Goal: Use online tool/utility: Utilize a website feature to perform a specific function

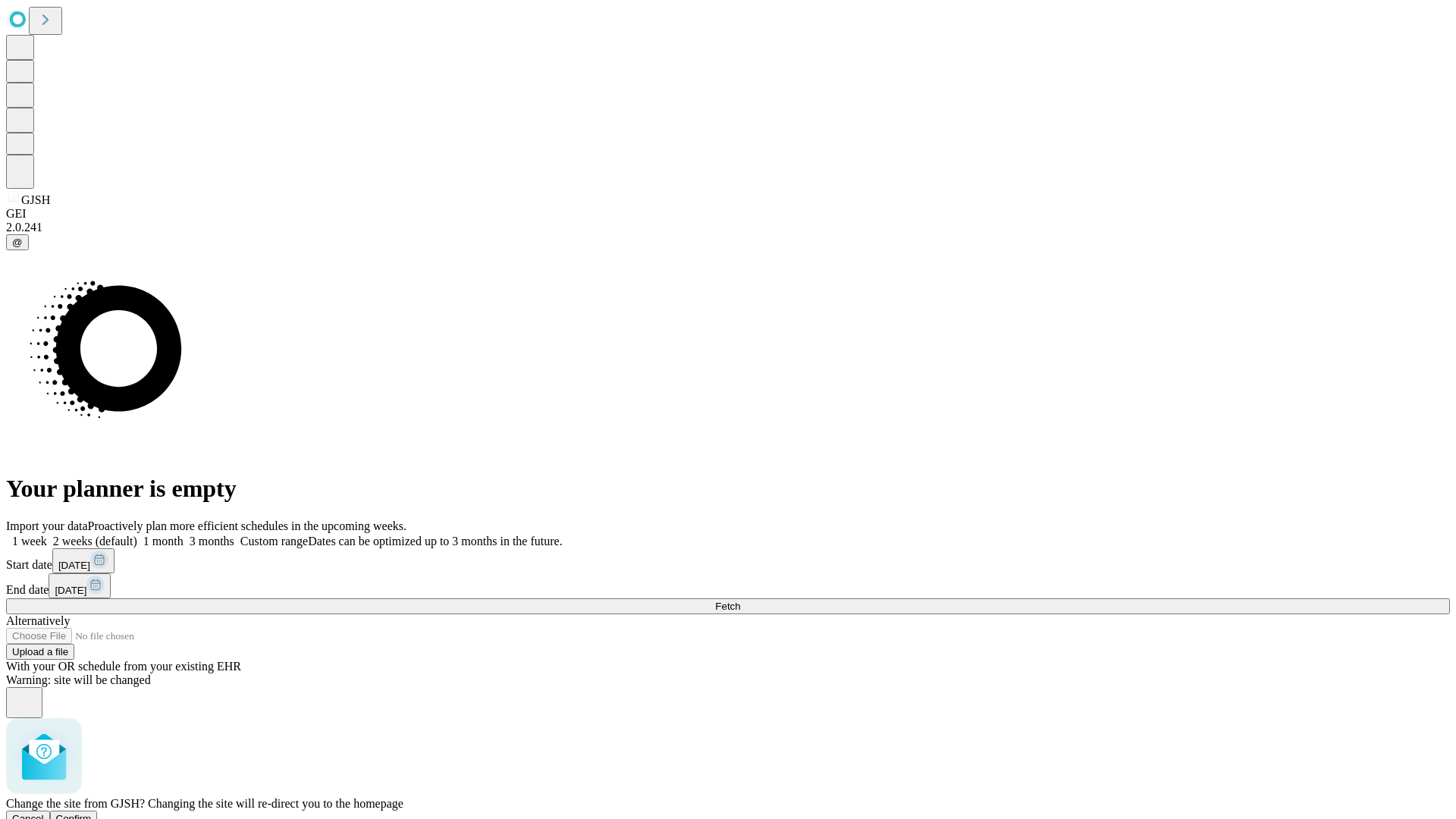
click at [92, 813] on span "Confirm" at bounding box center [73, 819] width 35 height 11
click at [184, 535] on label "1 month" at bounding box center [160, 541] width 46 height 13
click at [740, 601] on span "Fetch" at bounding box center [727, 607] width 25 height 11
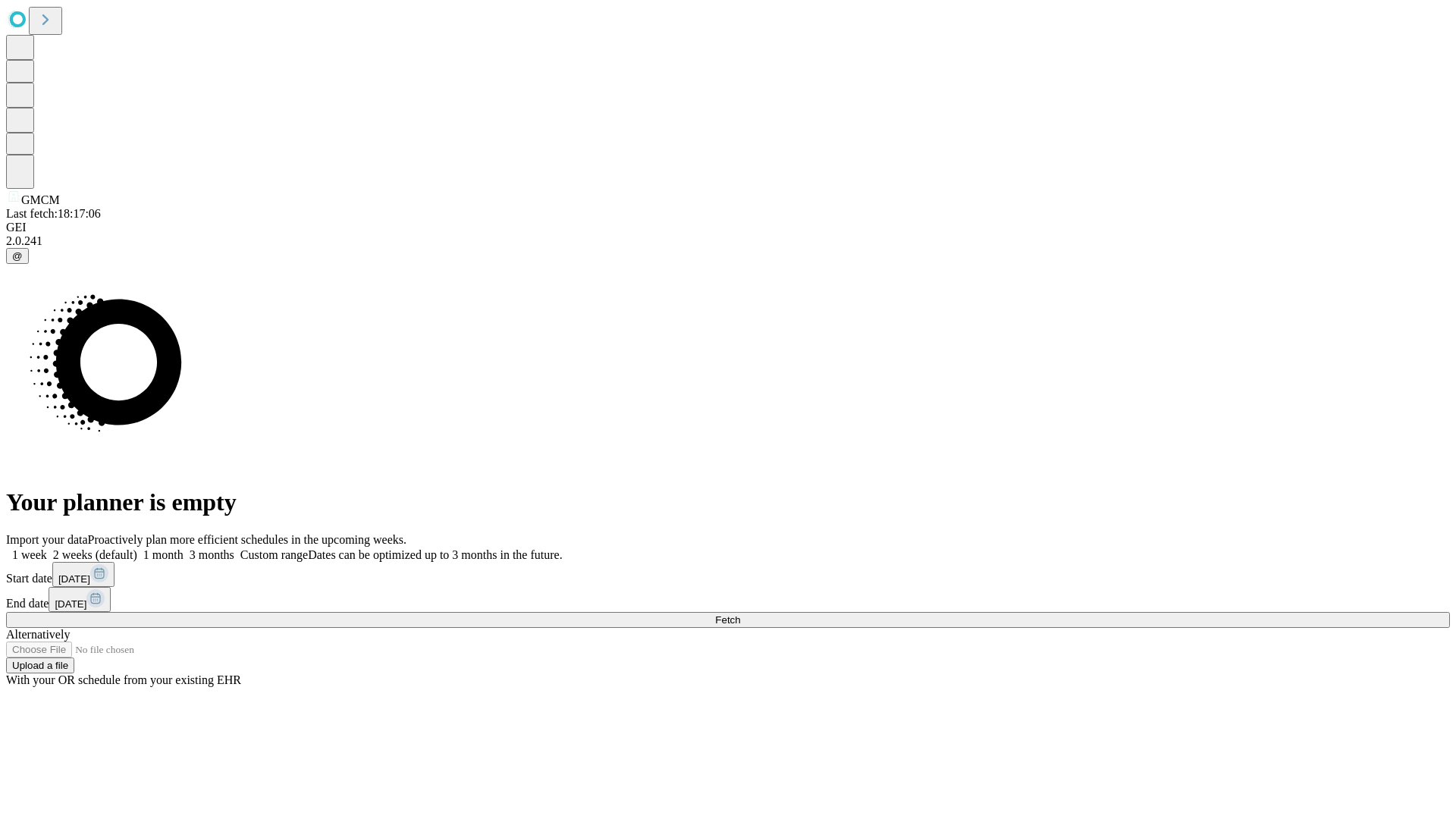
click at [184, 548] on label "1 month" at bounding box center [160, 555] width 46 height 13
click at [740, 614] on span "Fetch" at bounding box center [727, 620] width 25 height 11
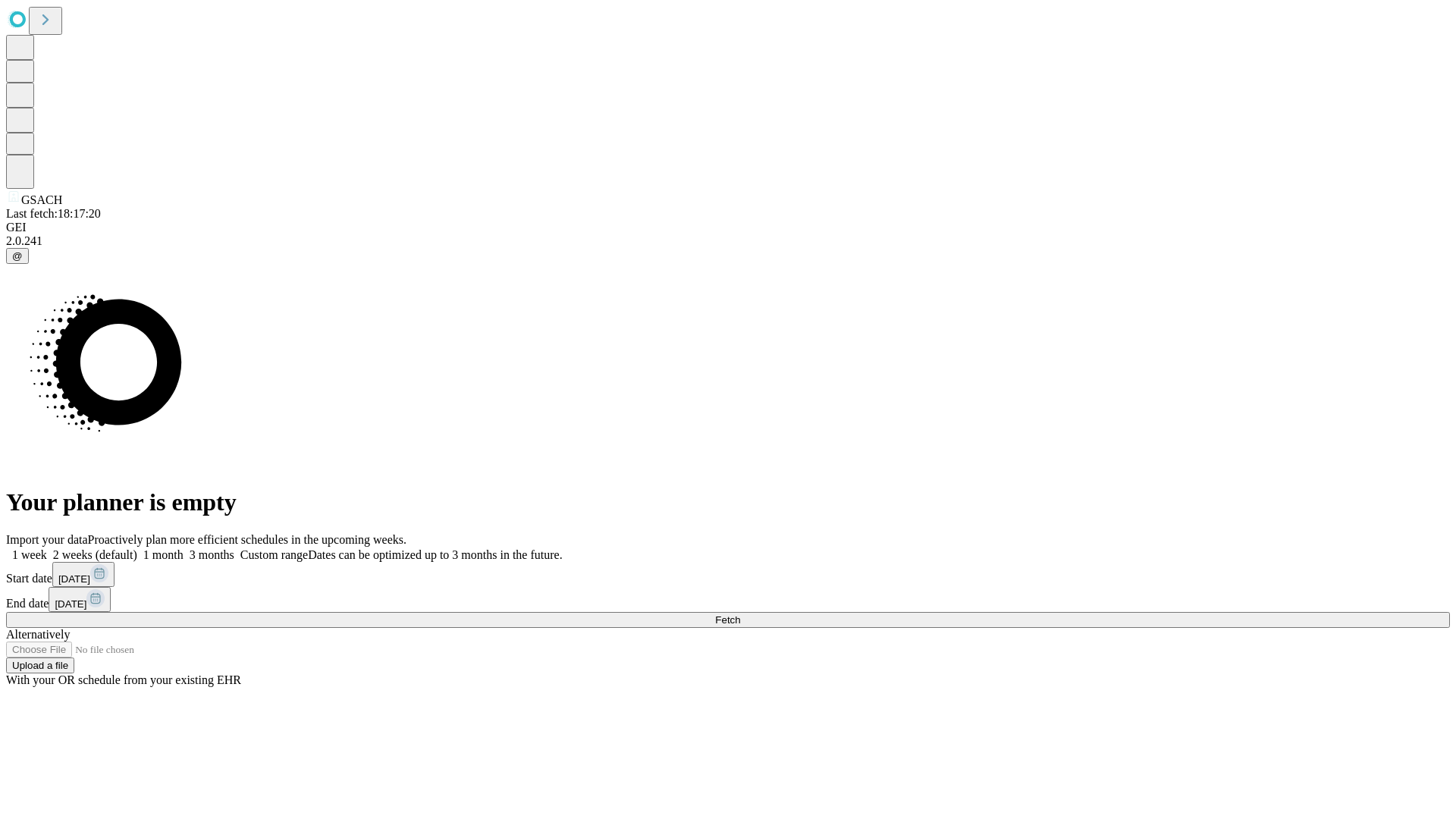
click at [184, 548] on label "1 month" at bounding box center [160, 555] width 46 height 13
click at [740, 614] on span "Fetch" at bounding box center [727, 620] width 25 height 11
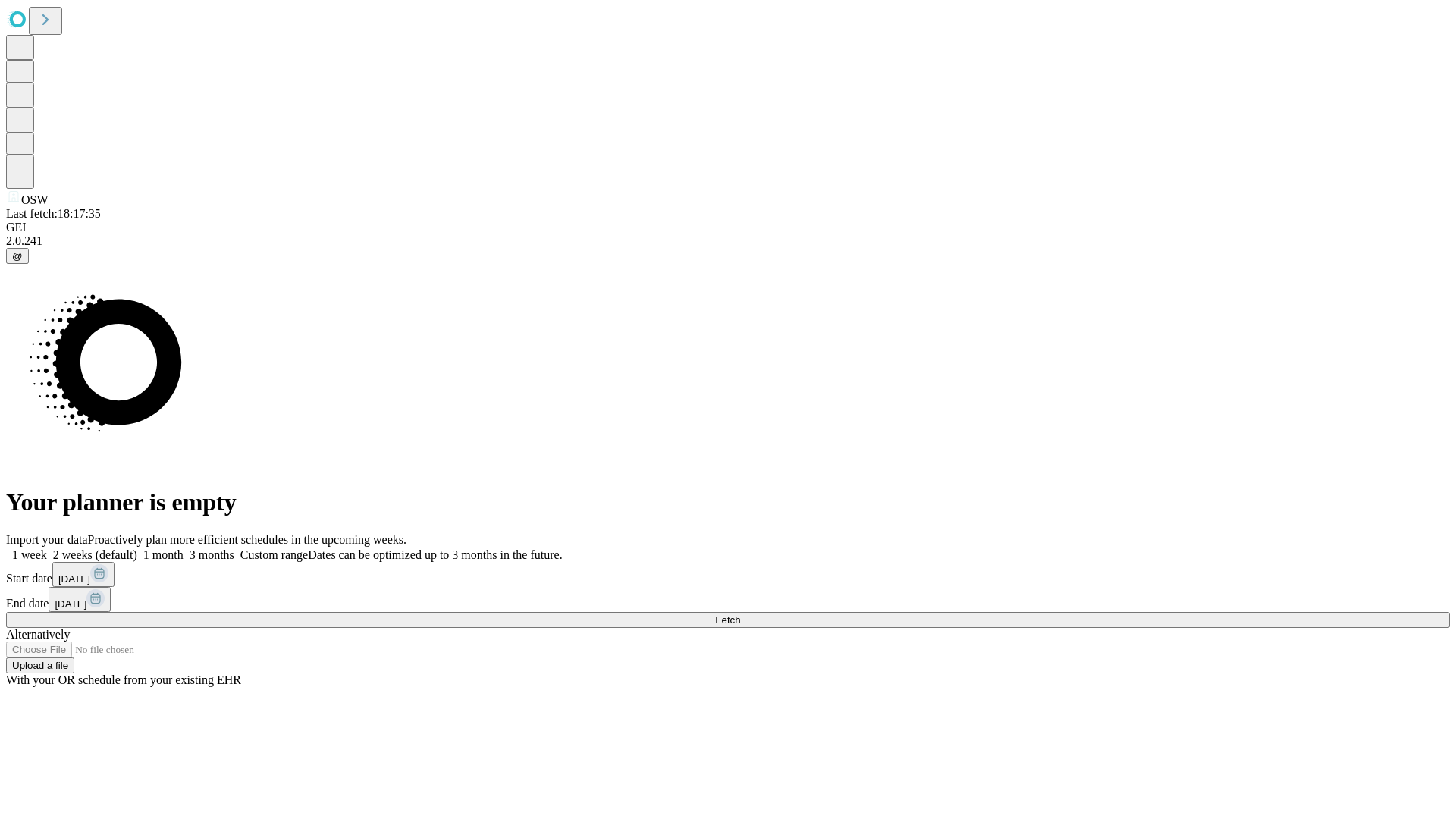
click at [184, 548] on label "1 month" at bounding box center [160, 555] width 46 height 13
click at [740, 614] on span "Fetch" at bounding box center [727, 620] width 25 height 11
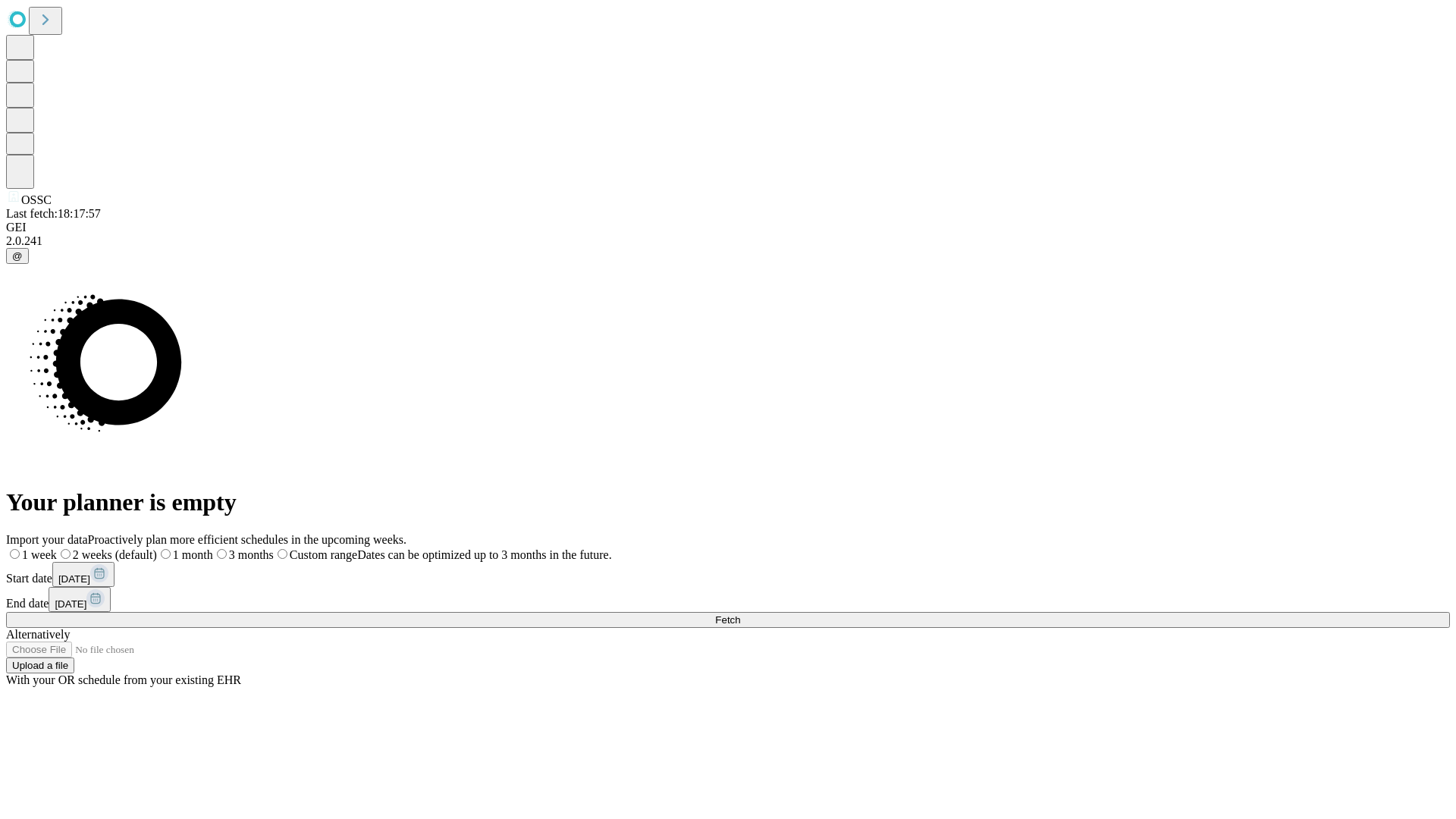
click at [213, 548] on label "1 month" at bounding box center [185, 555] width 56 height 13
click at [740, 614] on span "Fetch" at bounding box center [727, 620] width 25 height 11
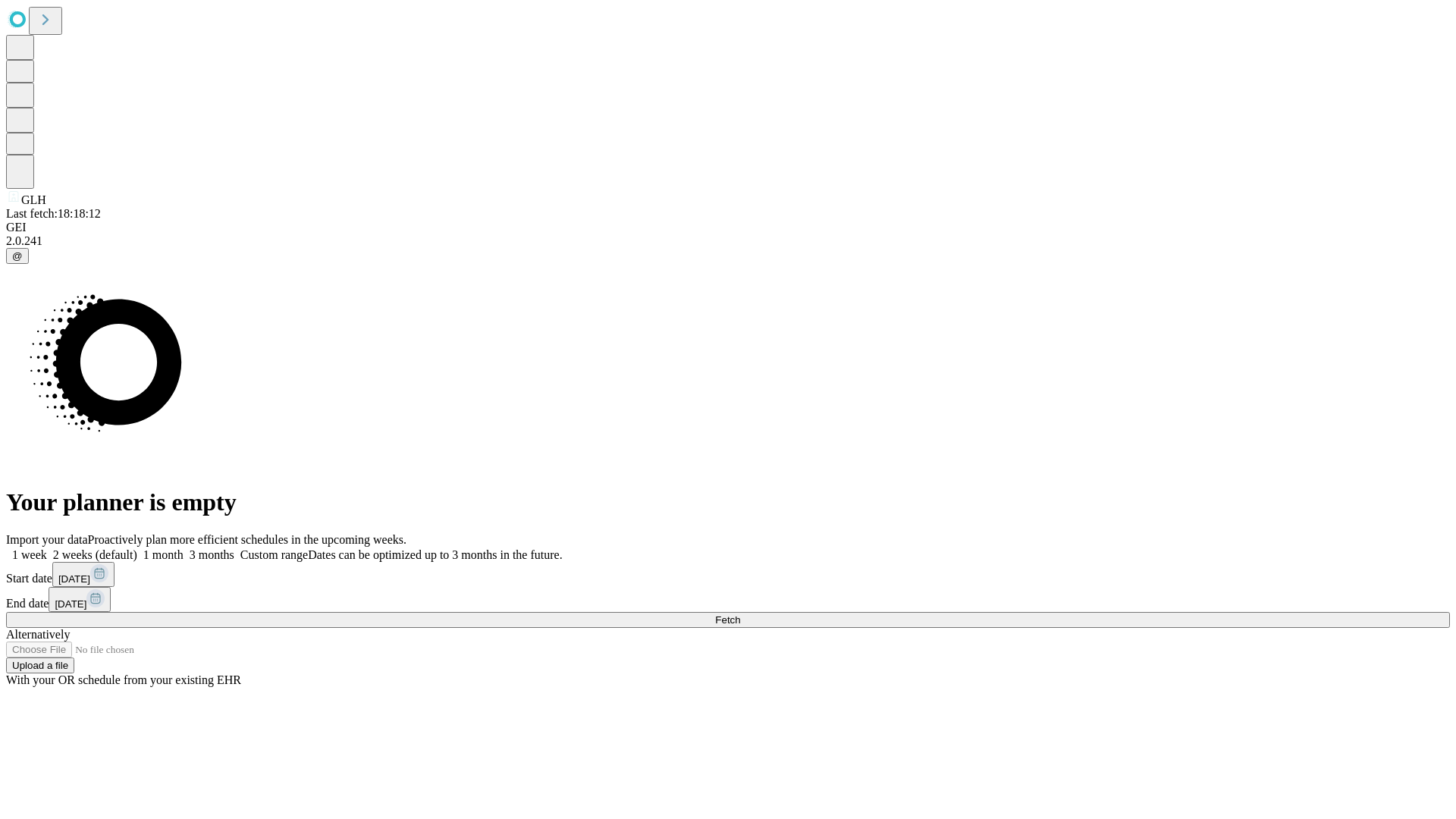
click at [740, 614] on span "Fetch" at bounding box center [727, 620] width 25 height 11
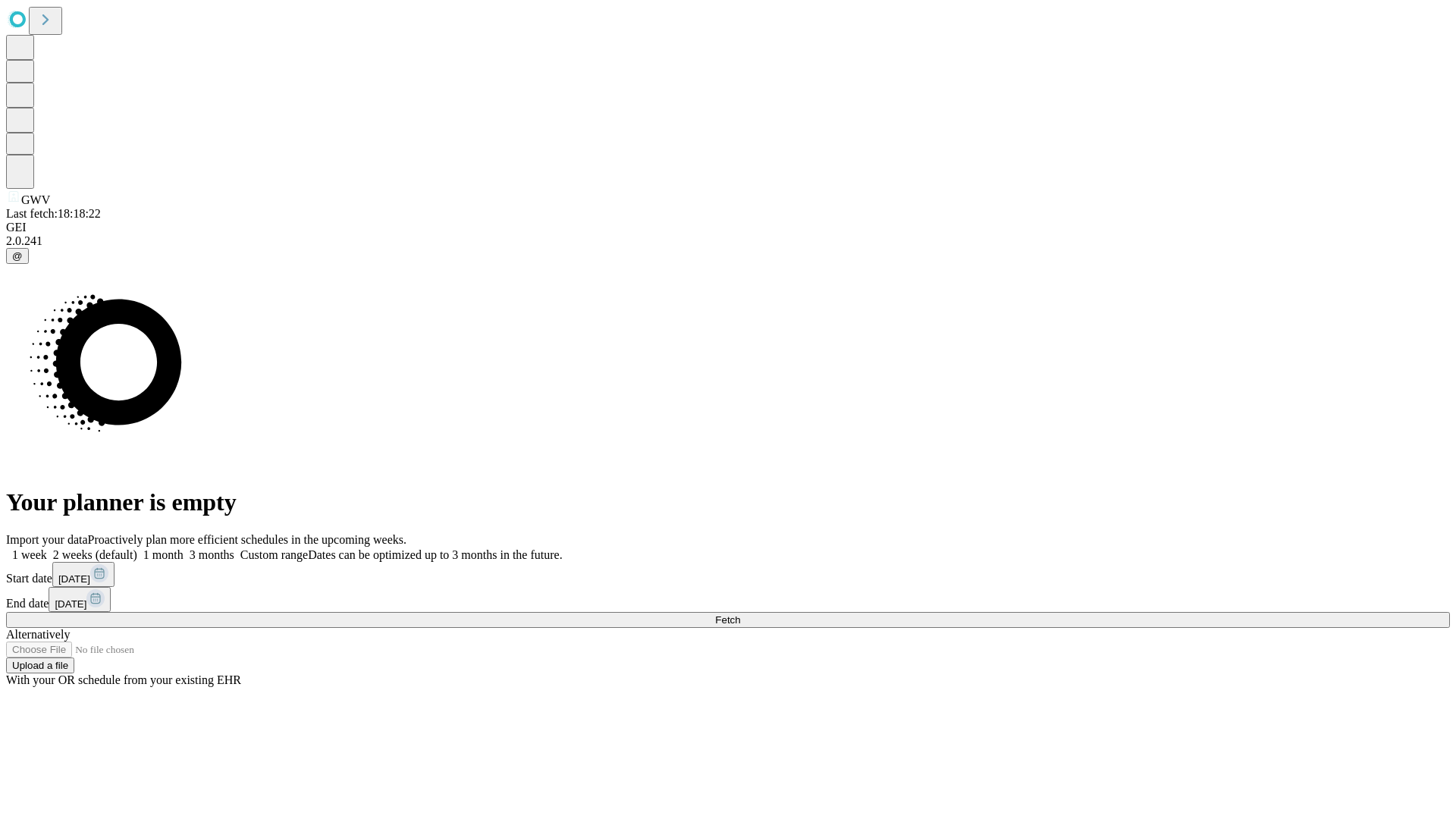
click at [184, 548] on label "1 month" at bounding box center [160, 555] width 46 height 13
click at [740, 614] on span "Fetch" at bounding box center [727, 620] width 25 height 11
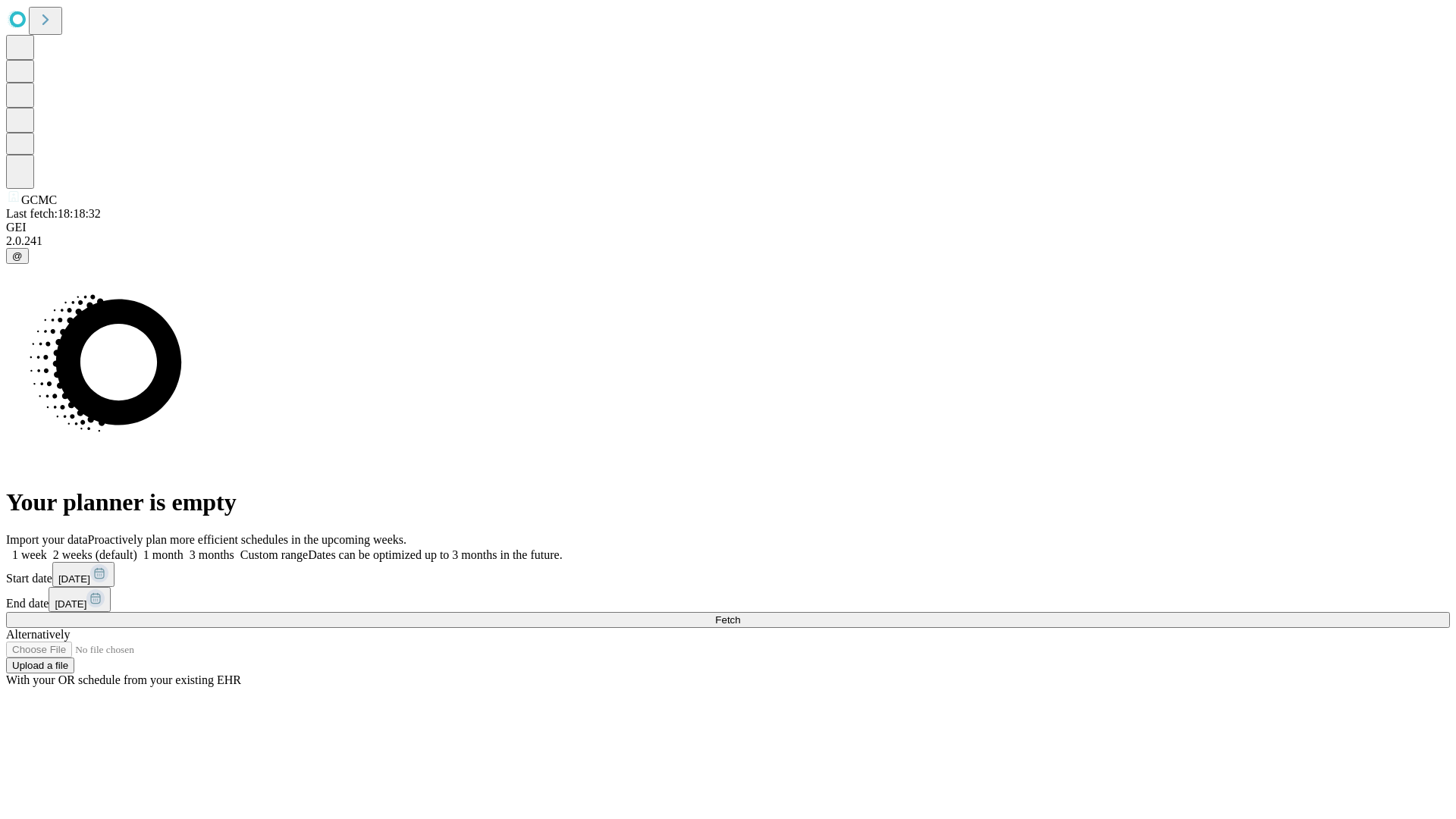
click at [740, 614] on span "Fetch" at bounding box center [727, 620] width 25 height 11
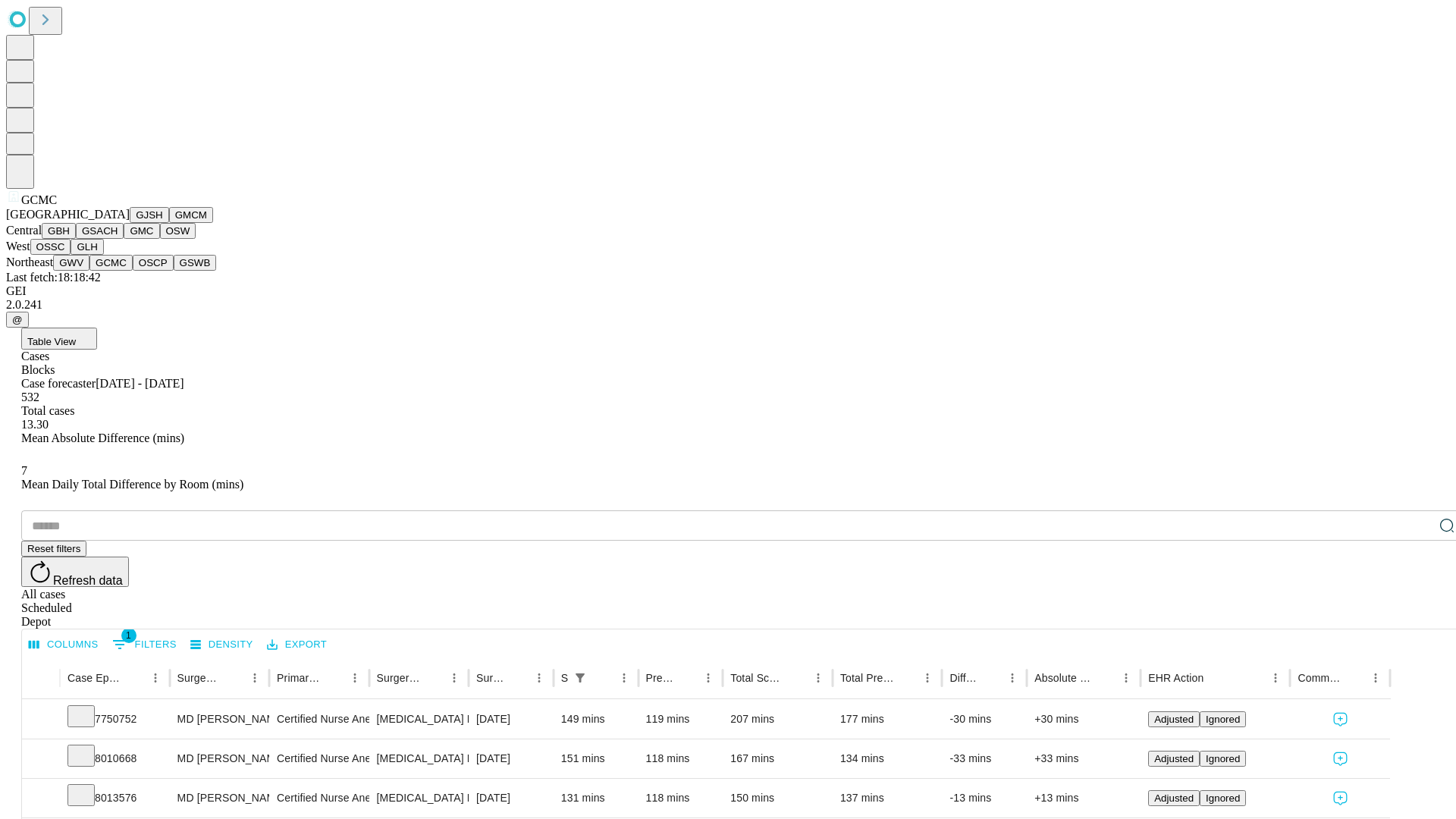
click at [133, 271] on button "OSCP" at bounding box center [153, 262] width 41 height 16
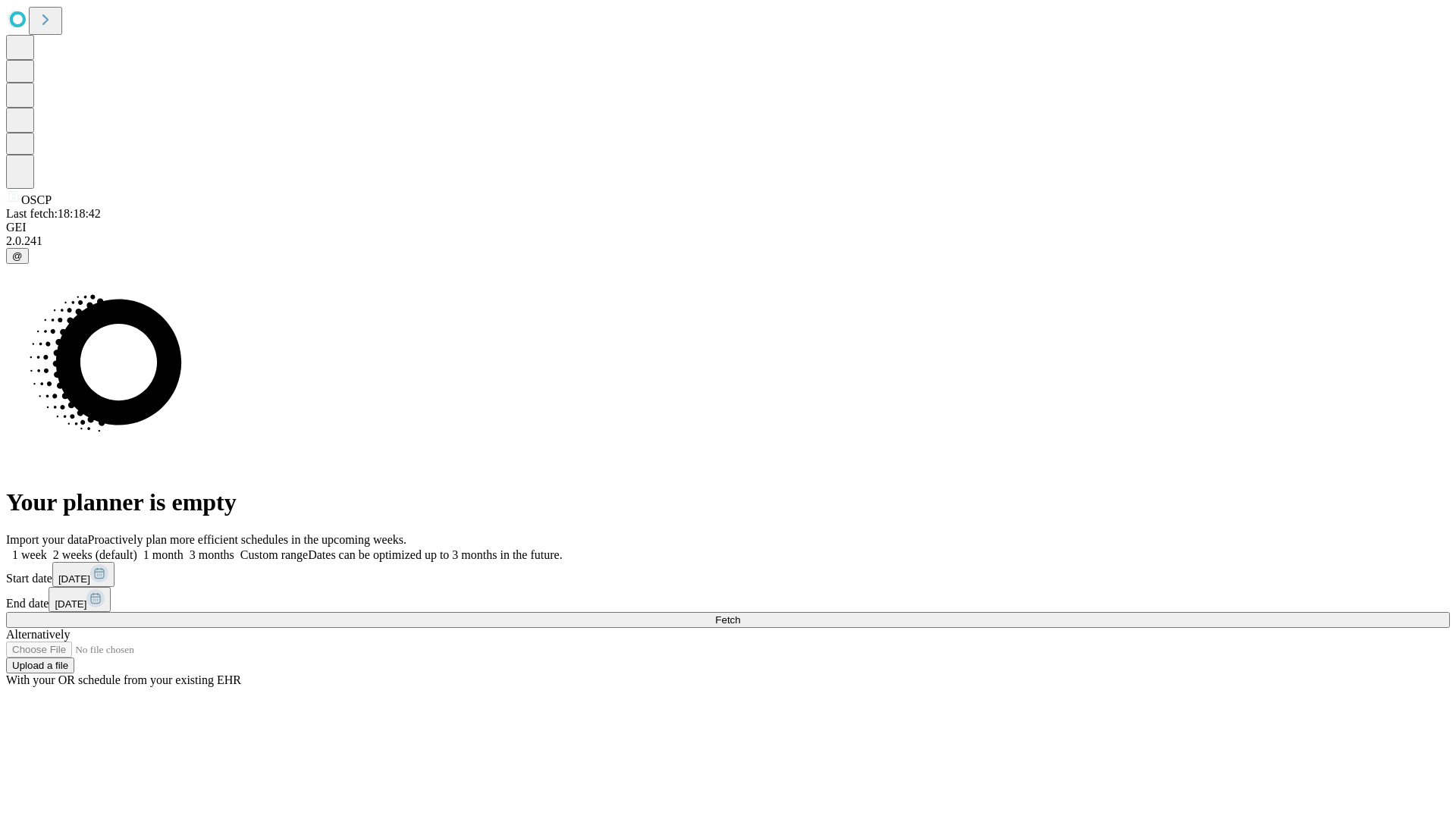
click at [184, 548] on label "1 month" at bounding box center [160, 555] width 46 height 13
click at [740, 614] on span "Fetch" at bounding box center [727, 620] width 25 height 11
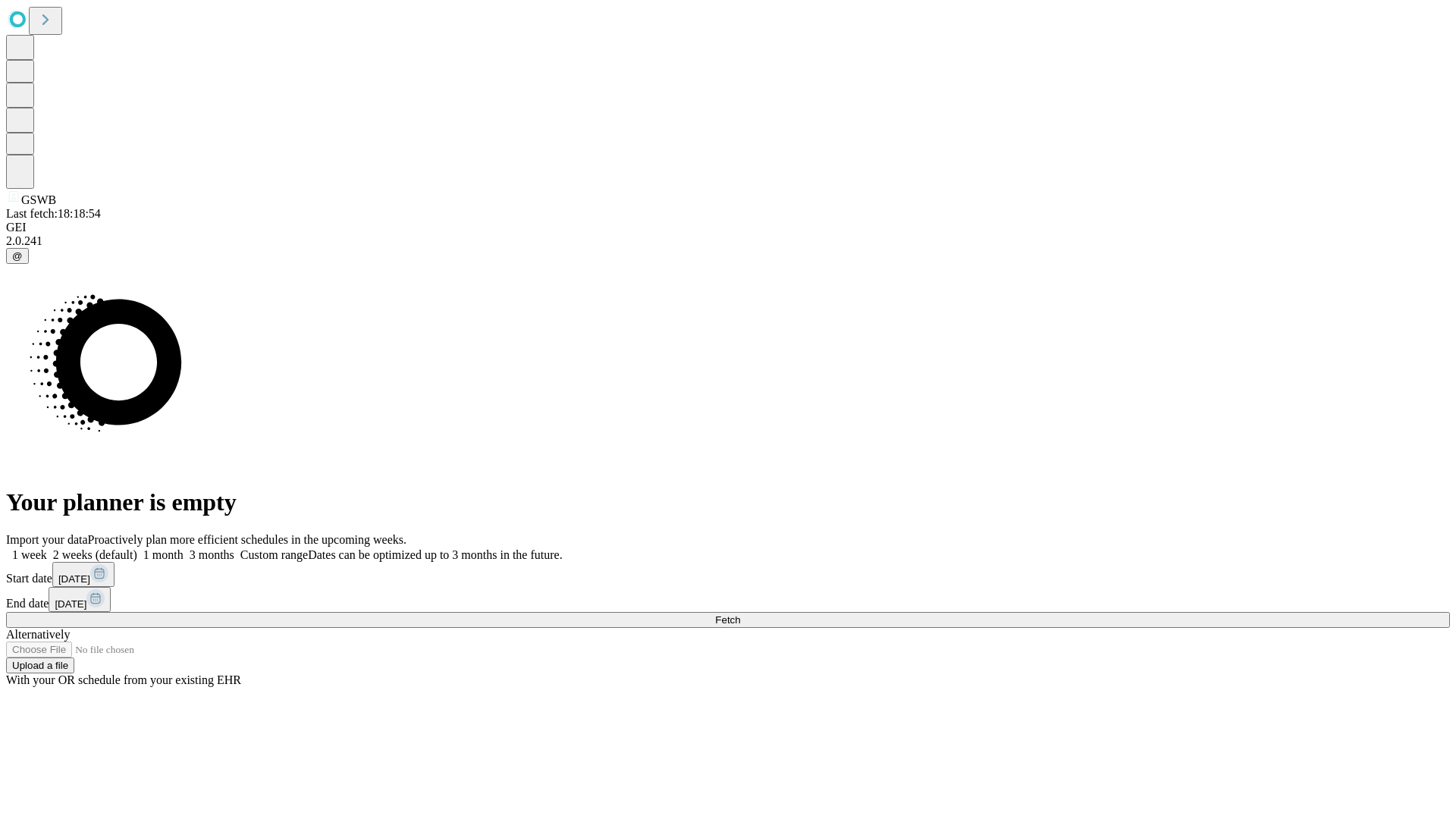
click at [184, 548] on label "1 month" at bounding box center [160, 555] width 46 height 13
click at [740, 614] on span "Fetch" at bounding box center [727, 620] width 25 height 11
